Goal: Transaction & Acquisition: Purchase product/service

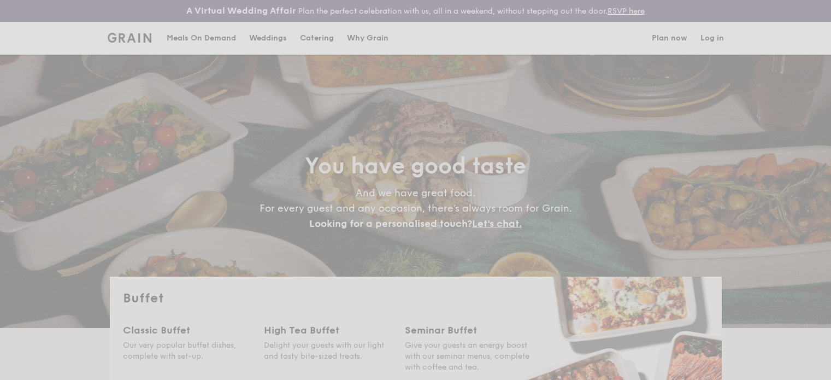
select select
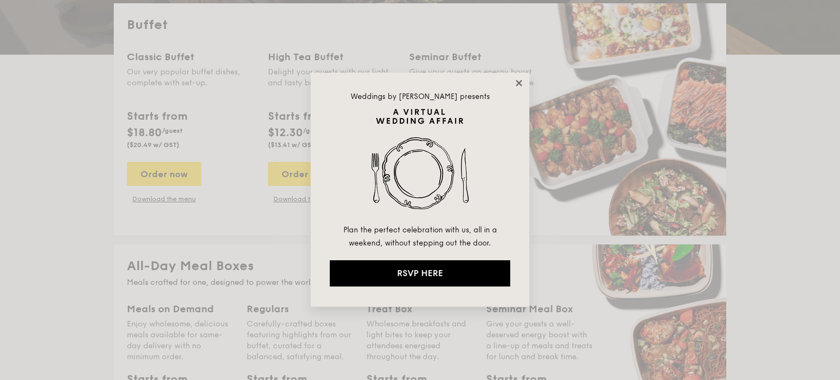
click at [516, 82] on icon at bounding box center [519, 83] width 10 height 10
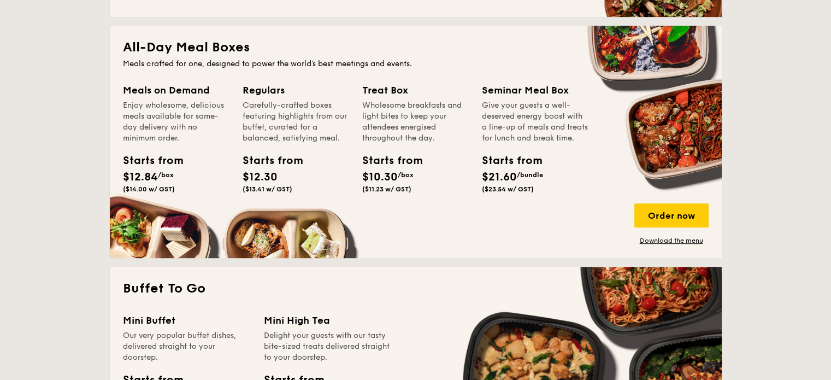
scroll to position [601, 0]
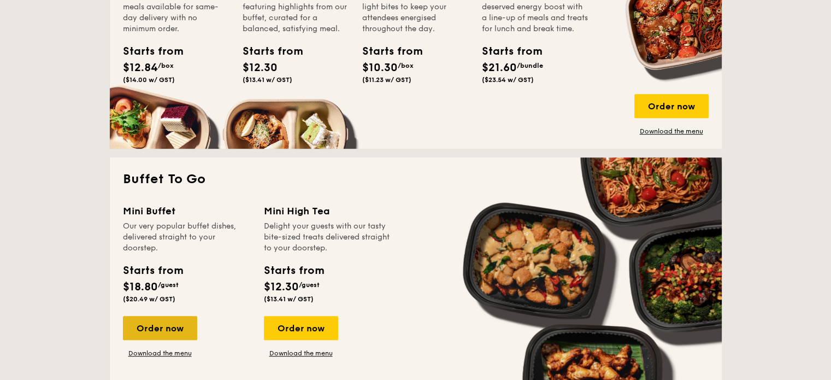
click at [161, 326] on div "Order now" at bounding box center [160, 328] width 74 height 24
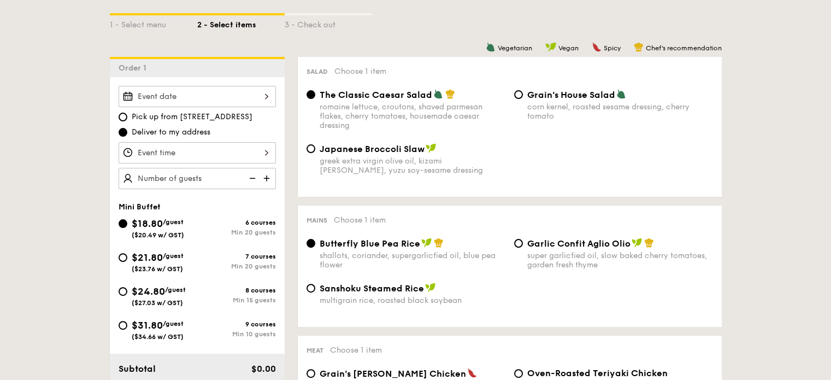
scroll to position [328, 0]
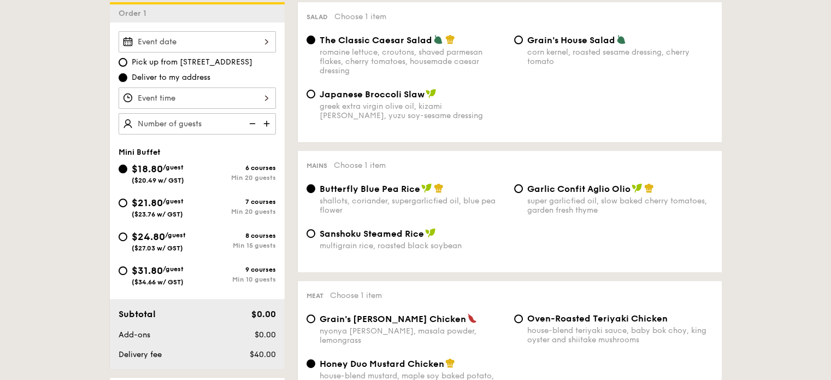
click at [150, 274] on span "$31.80" at bounding box center [147, 271] width 31 height 12
click at [127, 274] on input "$31.80 /guest ($34.66 w/ GST) 9 courses Min 10 guests" at bounding box center [123, 270] width 9 height 9
radio input "true"
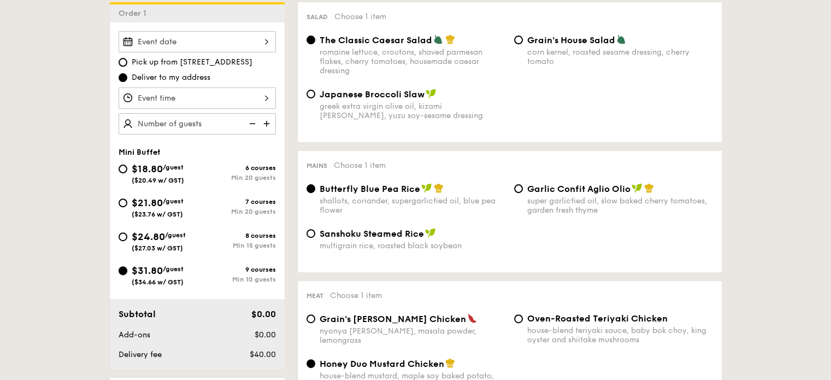
radio input "false"
radio input "true"
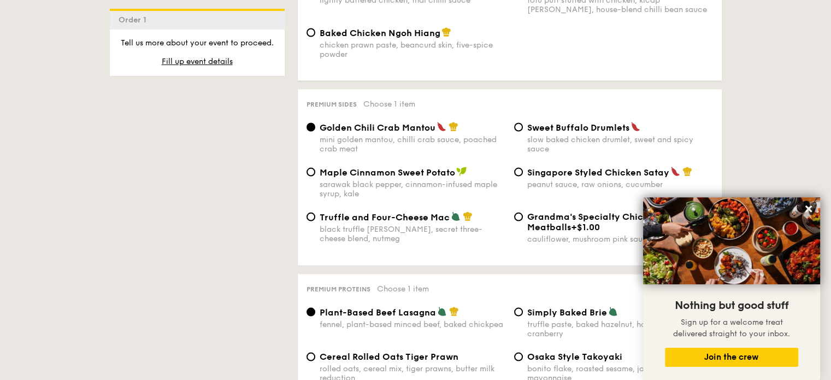
scroll to position [2241, 0]
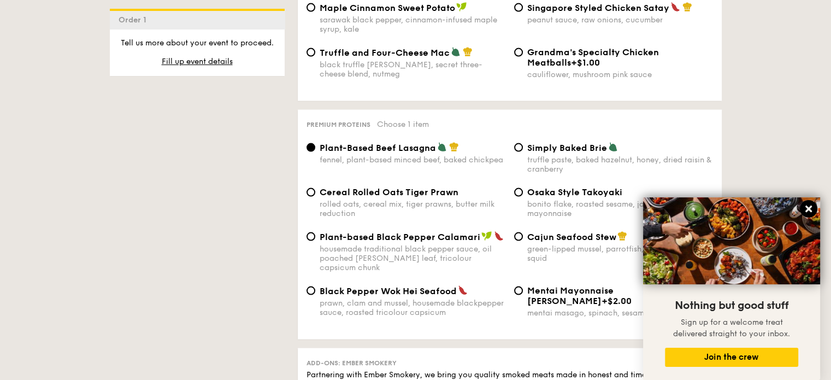
click at [809, 203] on button at bounding box center [808, 208] width 17 height 17
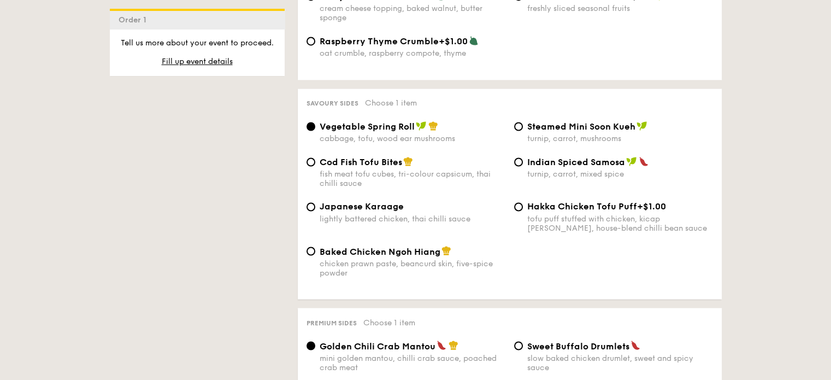
scroll to position [1476, 0]
